Goal: Navigation & Orientation: Find specific page/section

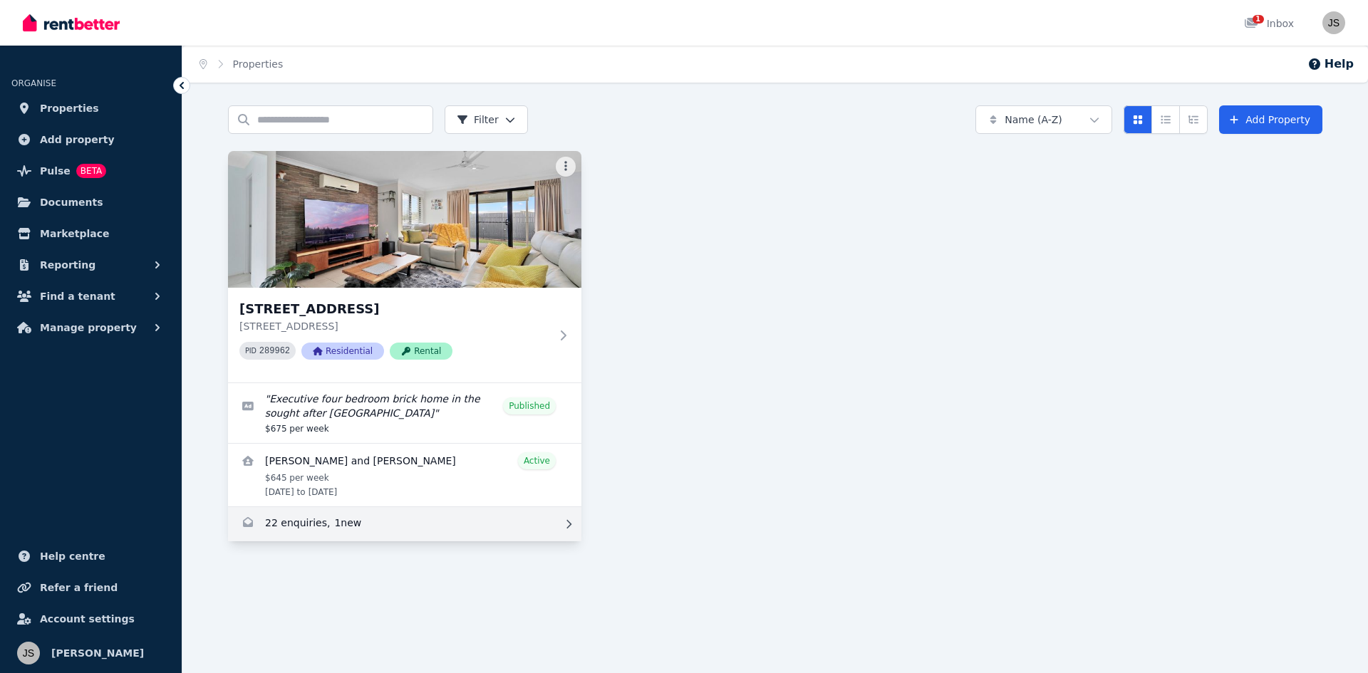
click at [319, 525] on link "Enquiries for 44 Sienna Boulevard, Ashfield" at bounding box center [404, 524] width 353 height 34
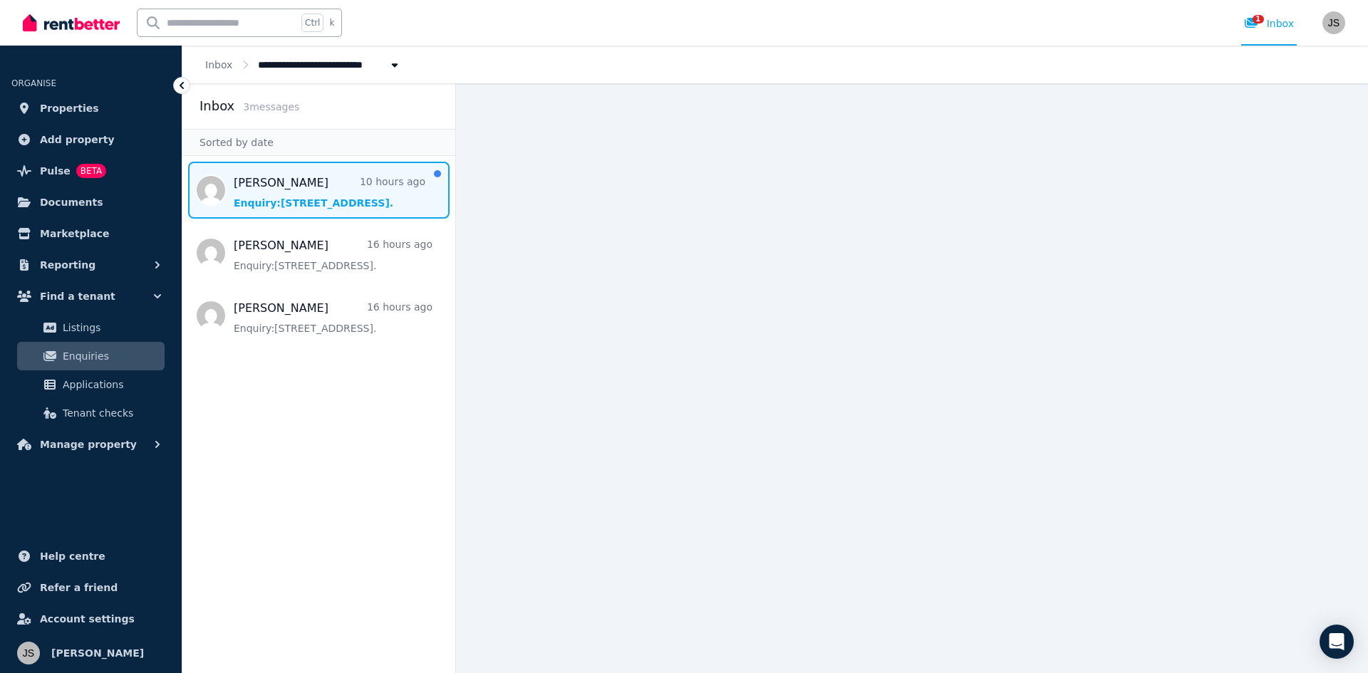
click at [327, 205] on span "Message list" at bounding box center [318, 190] width 273 height 57
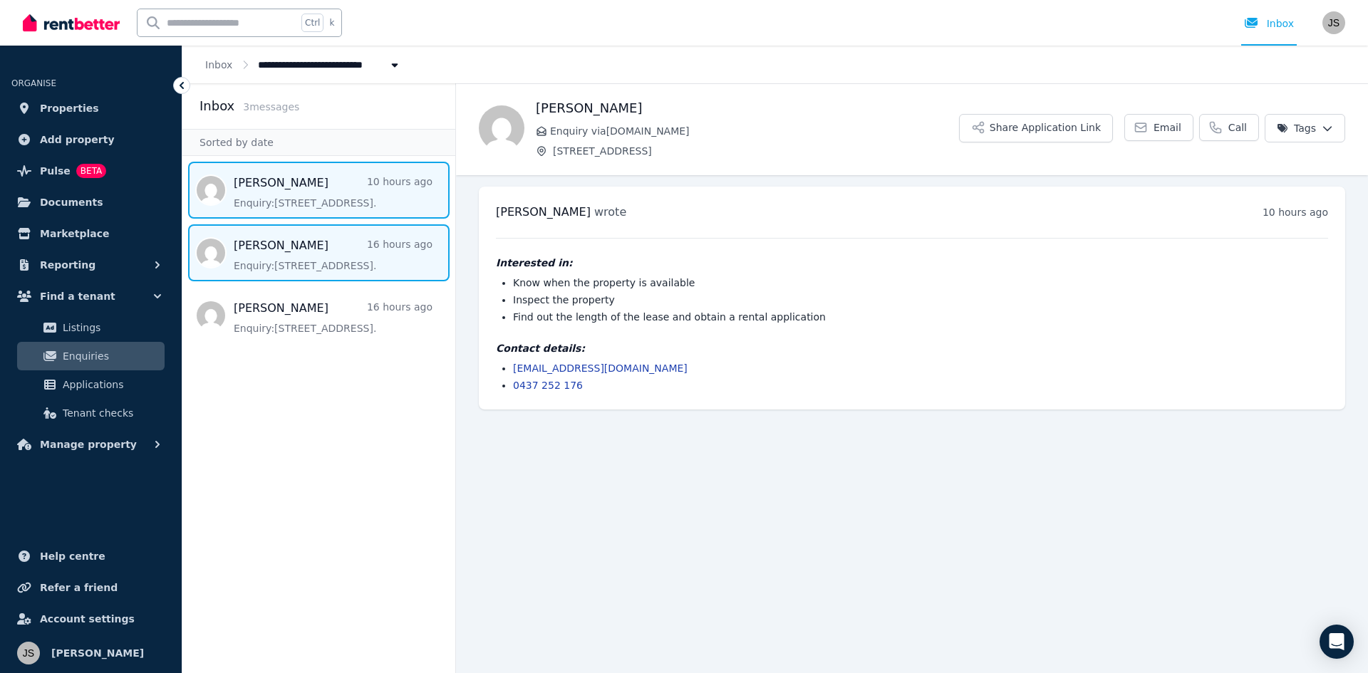
click at [353, 248] on span "Message list" at bounding box center [318, 252] width 273 height 57
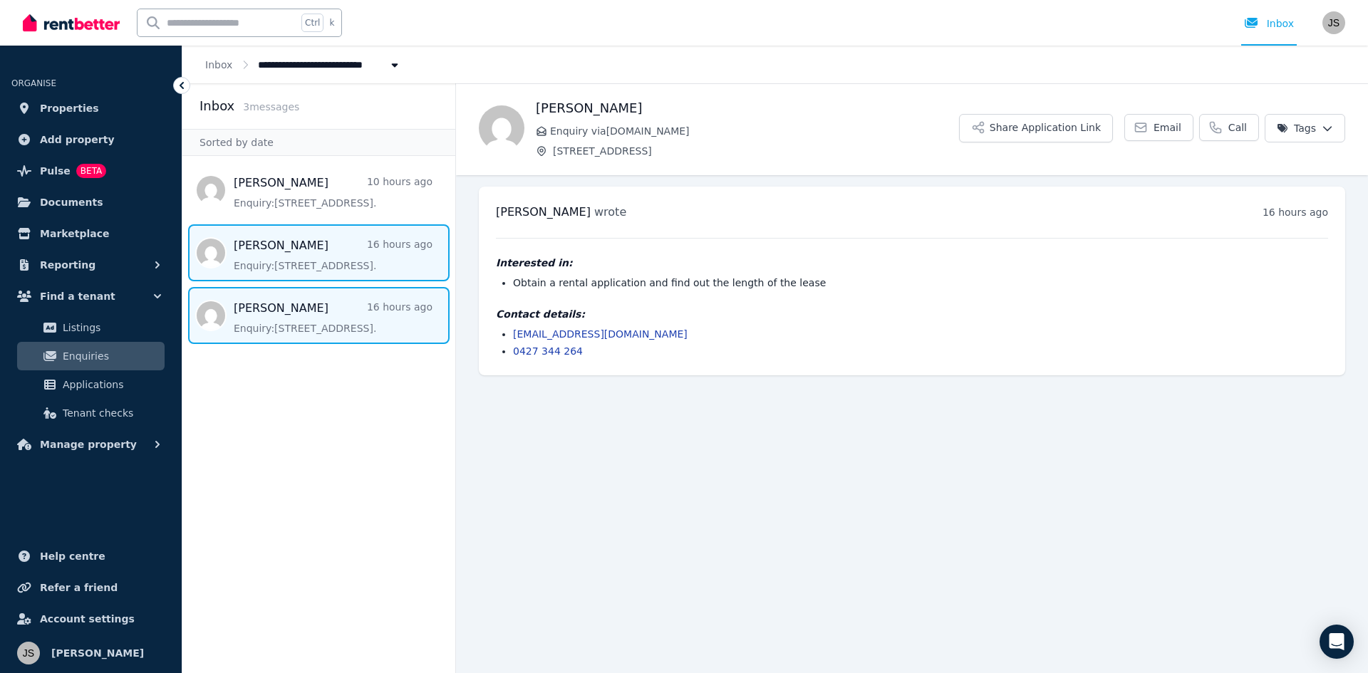
click at [337, 327] on span "Message list" at bounding box center [318, 315] width 273 height 57
click at [301, 273] on span "Message list" at bounding box center [318, 252] width 273 height 57
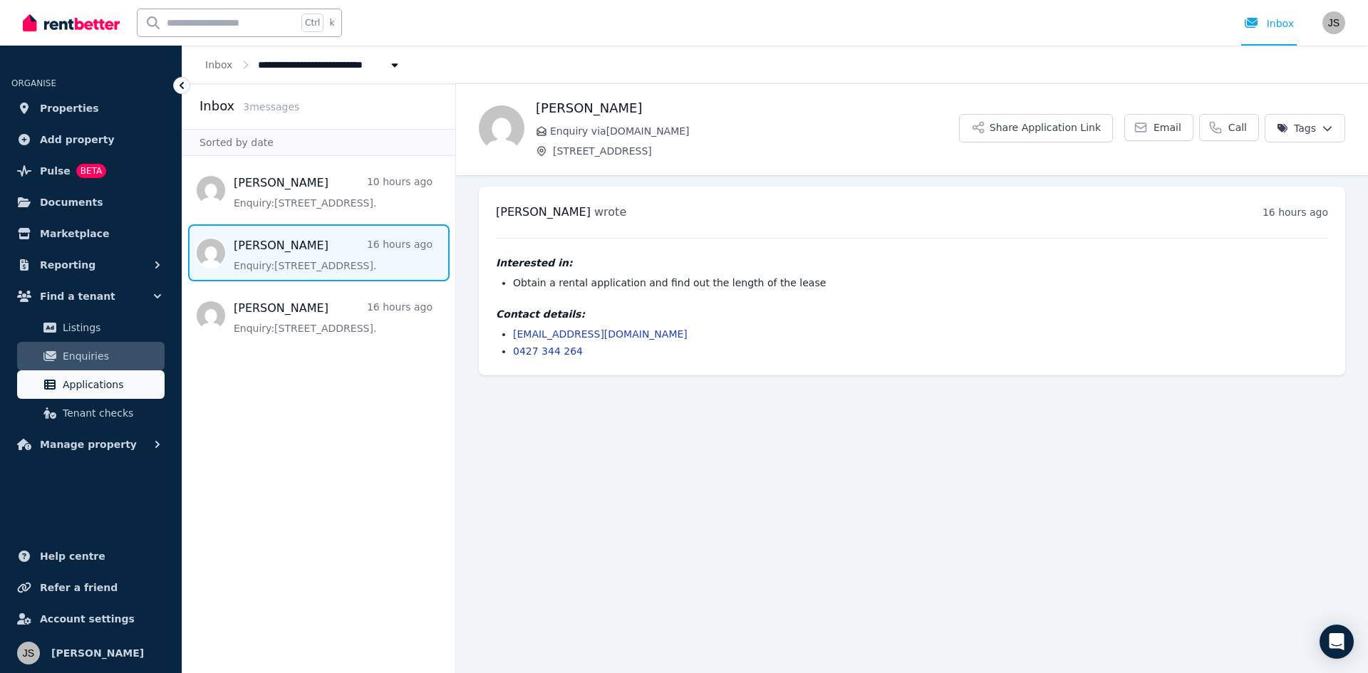
click at [107, 381] on span "Applications" at bounding box center [111, 384] width 96 height 17
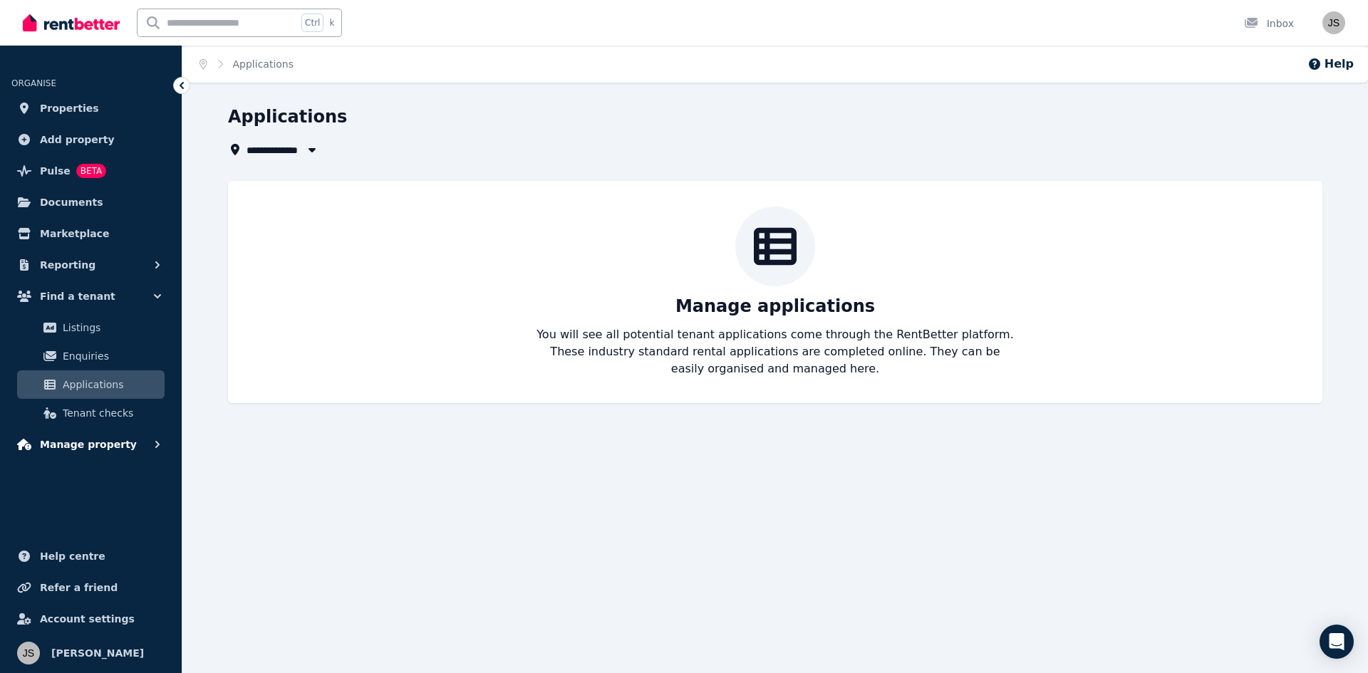
click at [105, 430] on button "Manage property" at bounding box center [90, 444] width 159 height 29
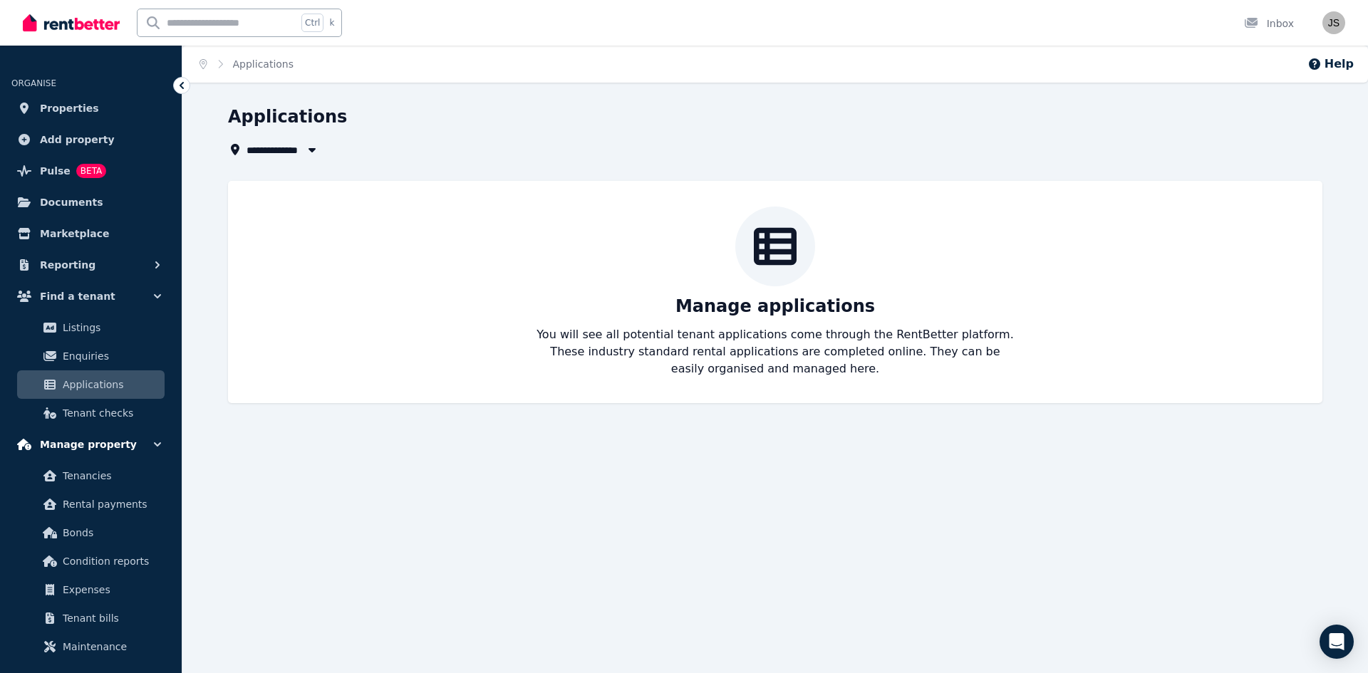
scroll to position [71, 0]
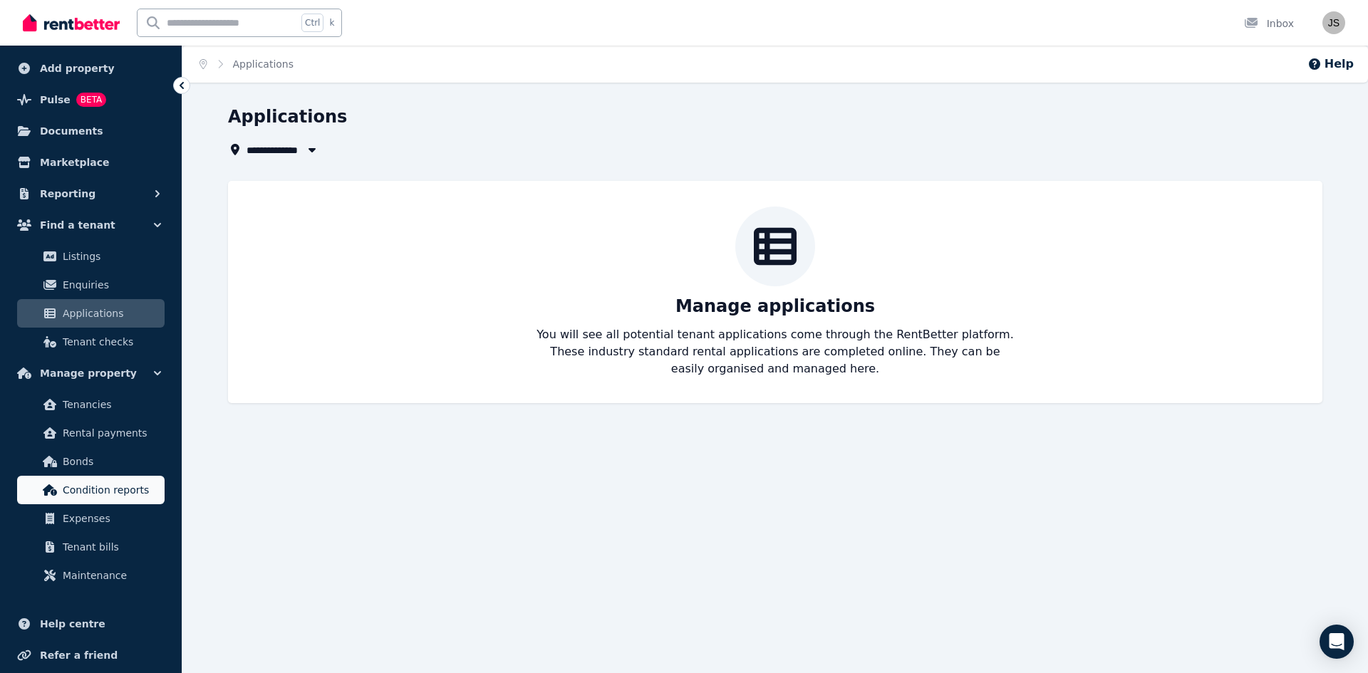
click at [110, 487] on span "Condition reports" at bounding box center [111, 490] width 96 height 17
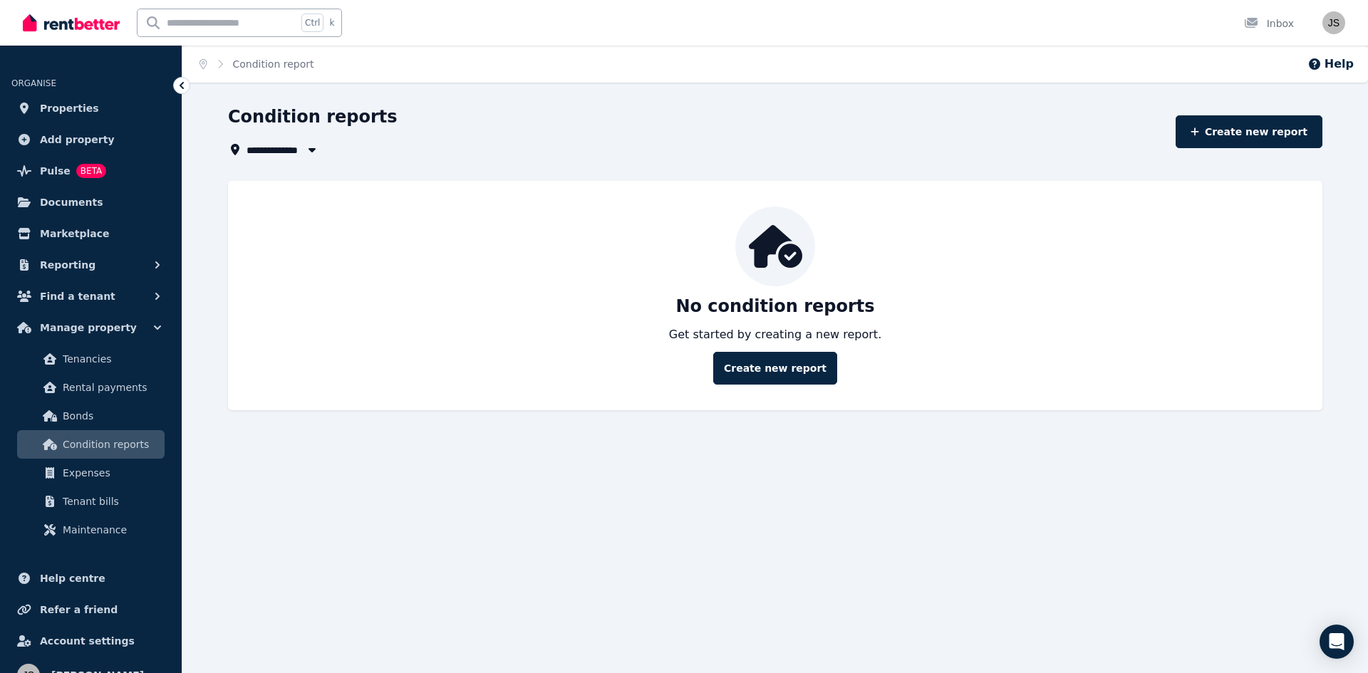
click at [68, 29] on img at bounding box center [71, 22] width 97 height 21
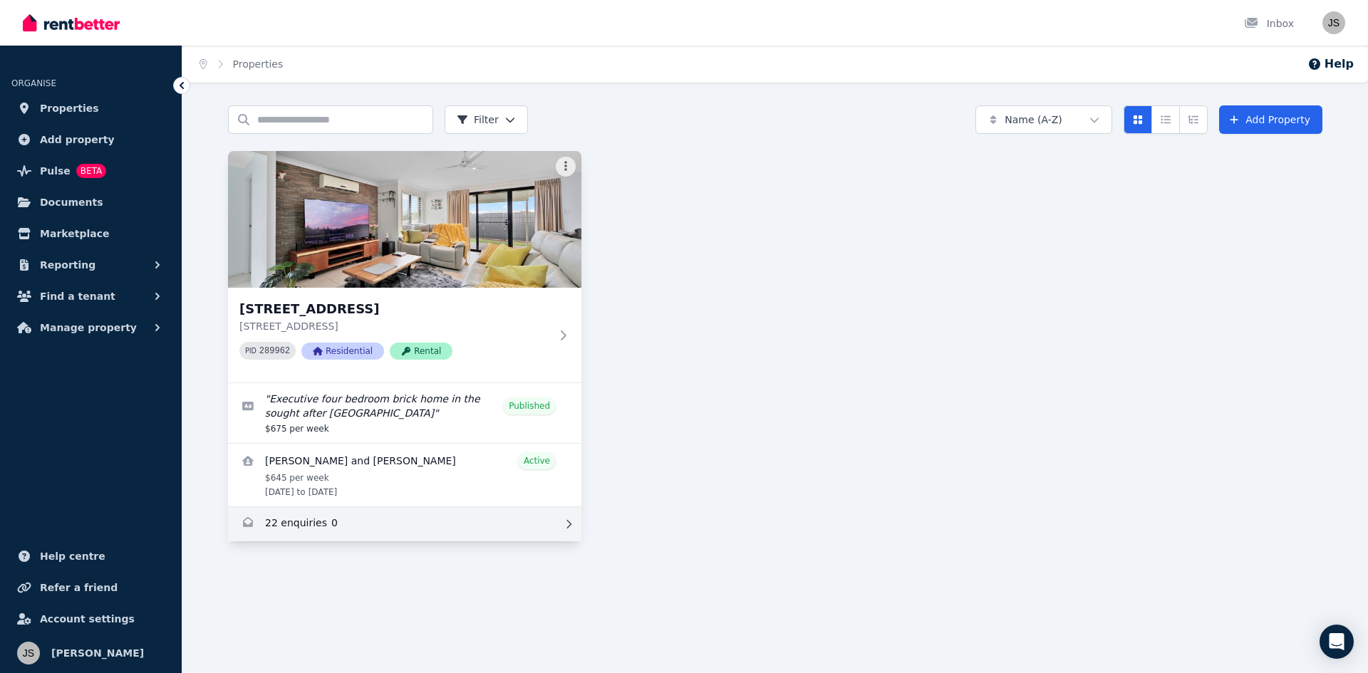
click at [281, 524] on link "Enquiries for 44 Sienna Boulevard, Ashfield" at bounding box center [404, 524] width 353 height 34
